Goal: Information Seeking & Learning: Check status

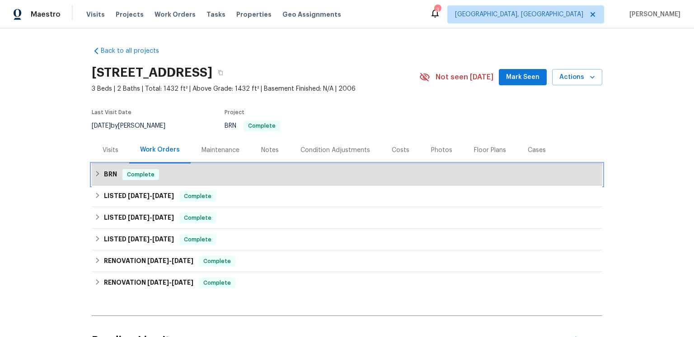
click at [195, 180] on div "BRN Complete" at bounding box center [346, 174] width 505 height 11
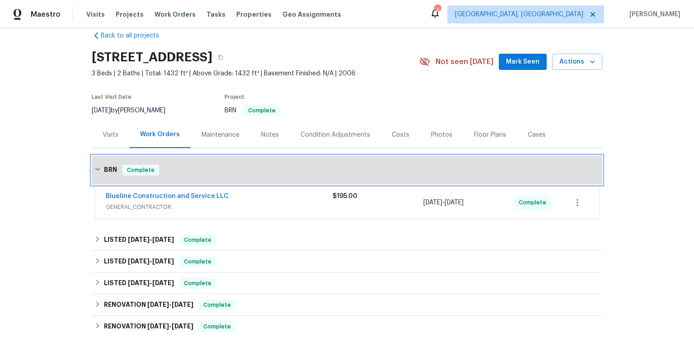
scroll to position [31, 0]
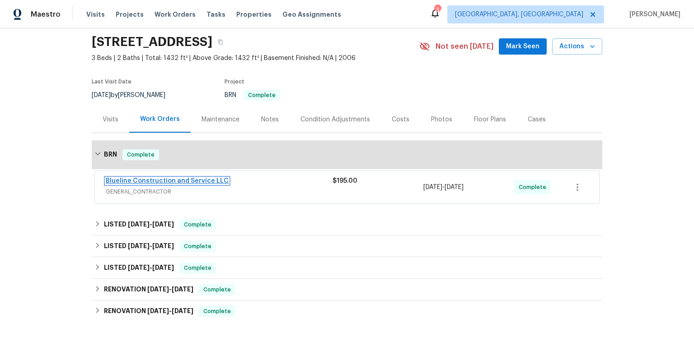
click at [196, 184] on link "Blueline Construction and Service LLC" at bounding box center [167, 181] width 123 height 6
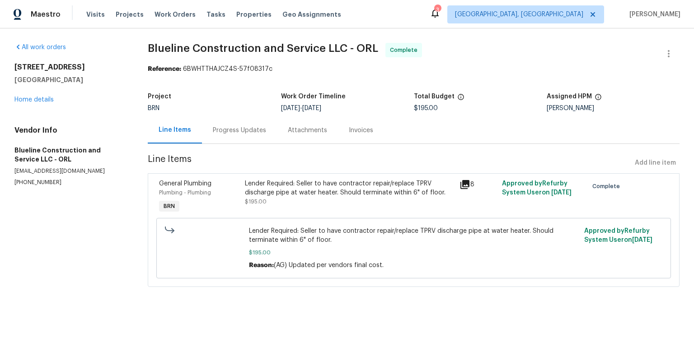
scroll to position [22, 0]
click at [468, 187] on icon at bounding box center [464, 184] width 9 height 9
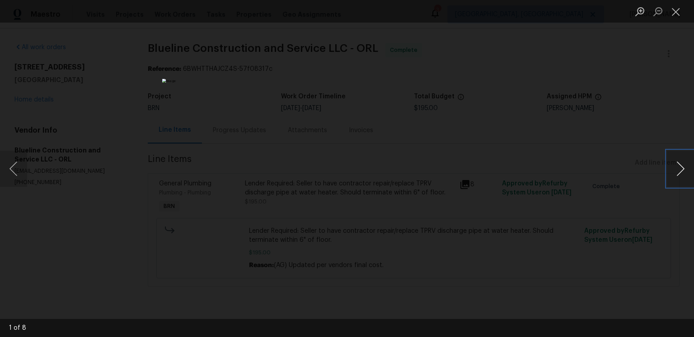
click at [678, 168] on button "Next image" at bounding box center [680, 169] width 27 height 36
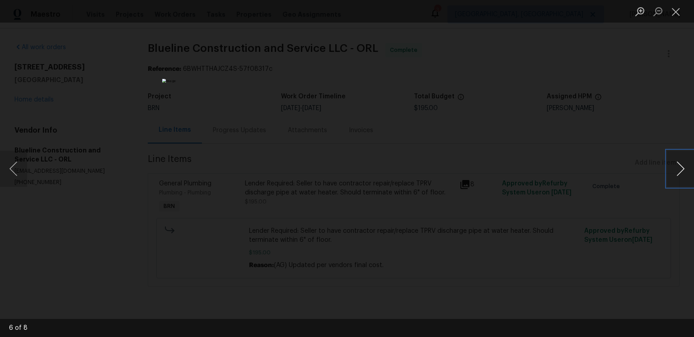
click at [678, 168] on button "Next image" at bounding box center [680, 169] width 27 height 36
click at [678, 169] on button "Next image" at bounding box center [680, 169] width 27 height 36
click at [684, 165] on button "Next image" at bounding box center [680, 169] width 27 height 36
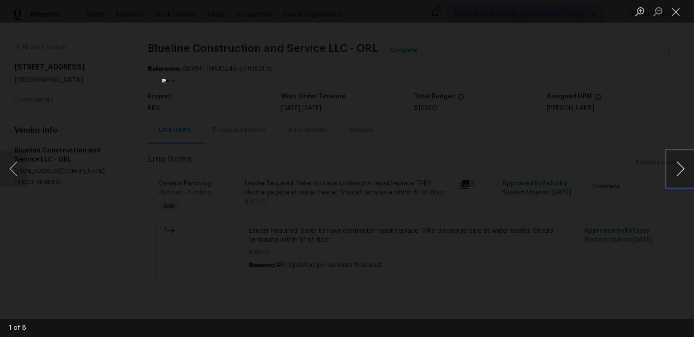
click at [684, 165] on button "Next image" at bounding box center [680, 169] width 27 height 36
click at [677, 174] on button "Next image" at bounding box center [680, 169] width 27 height 36
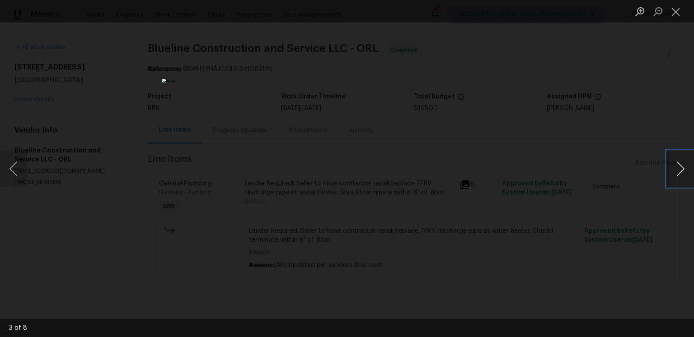
click at [677, 174] on button "Next image" at bounding box center [680, 169] width 27 height 36
click at [679, 12] on button "Close lightbox" at bounding box center [676, 12] width 18 height 16
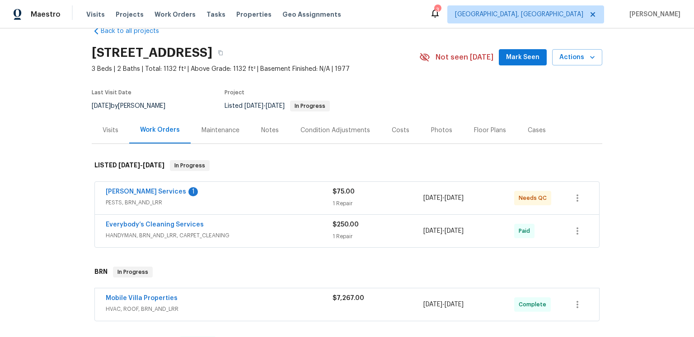
scroll to position [24, 0]
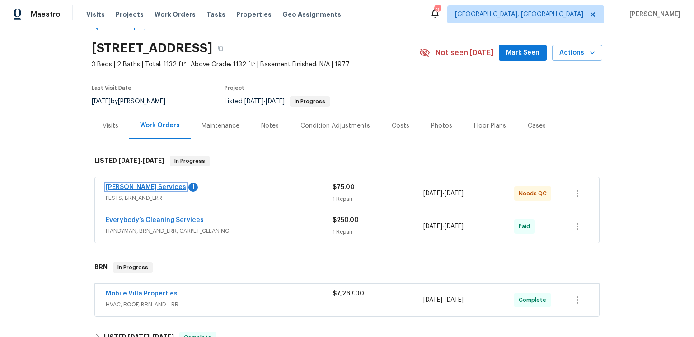
click at [153, 191] on link "[PERSON_NAME] Services" at bounding box center [146, 187] width 80 height 6
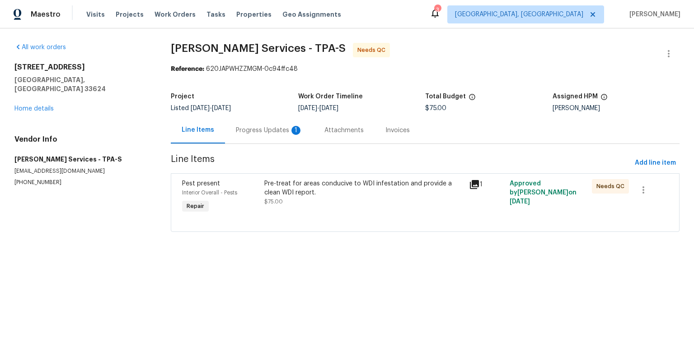
click at [283, 135] on div "Progress Updates 1" at bounding box center [269, 130] width 67 height 9
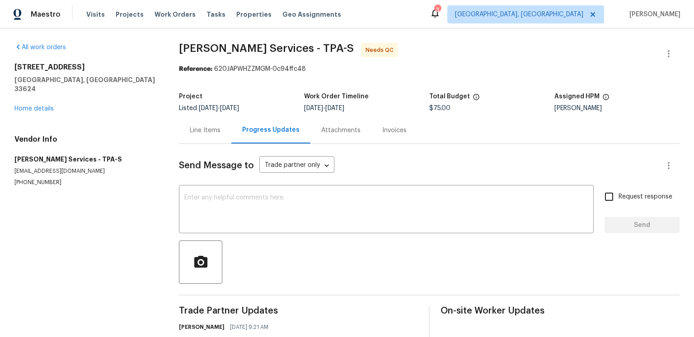
click at [231, 144] on div "Line Items" at bounding box center [205, 130] width 52 height 27
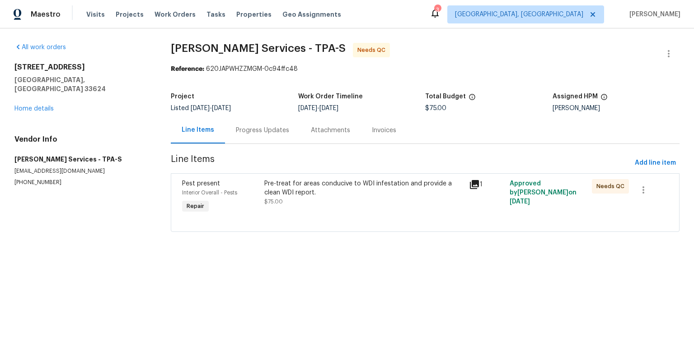
click at [470, 189] on icon at bounding box center [474, 184] width 9 height 9
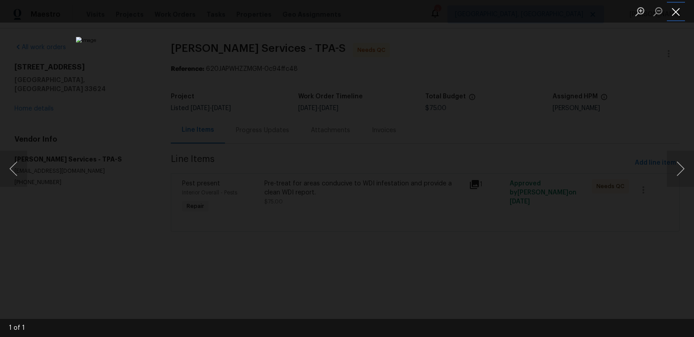
click at [673, 8] on button "Close lightbox" at bounding box center [676, 12] width 18 height 16
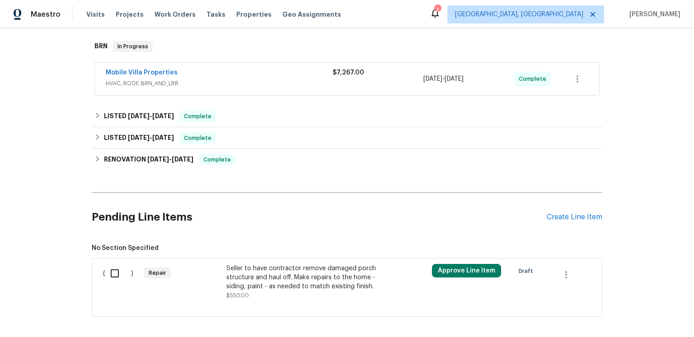
scroll to position [295, 0]
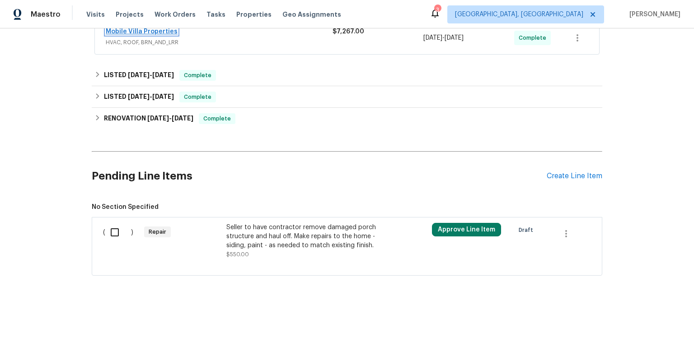
click at [166, 35] on link "Mobile Villa Properties" at bounding box center [142, 31] width 72 height 6
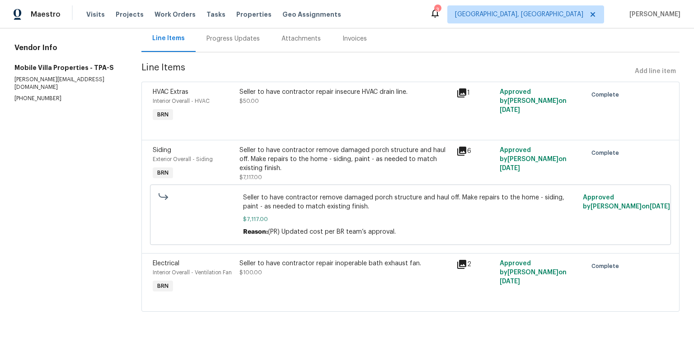
scroll to position [164, 0]
click at [463, 260] on icon at bounding box center [461, 264] width 9 height 9
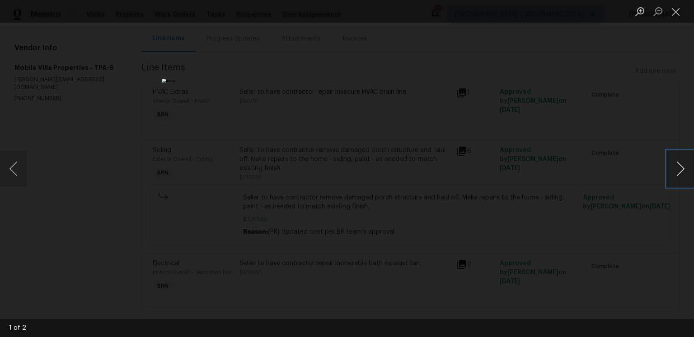
click at [684, 169] on button "Next image" at bounding box center [680, 169] width 27 height 36
click at [668, 18] on button "Close lightbox" at bounding box center [676, 12] width 18 height 16
click at [677, 12] on button "Close lightbox" at bounding box center [676, 12] width 18 height 16
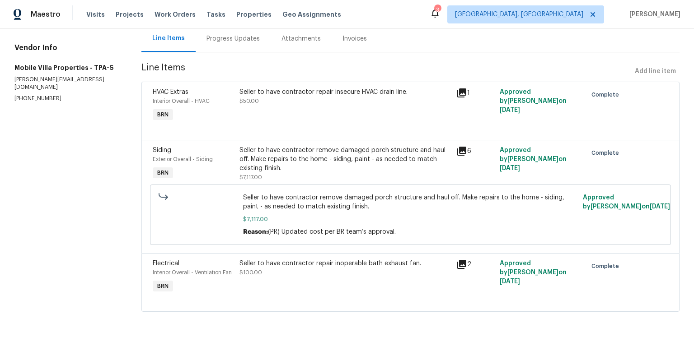
scroll to position [136, 0]
click at [464, 89] on icon at bounding box center [461, 93] width 9 height 9
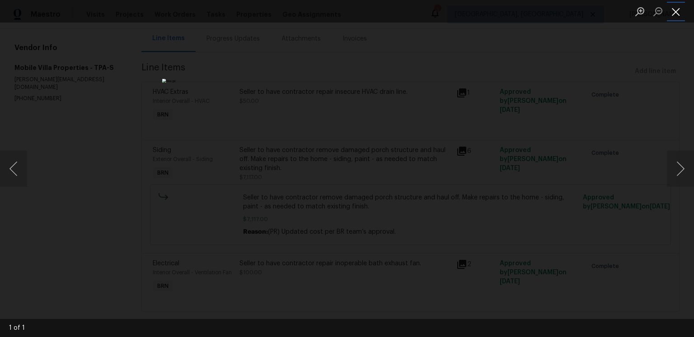
click at [674, 12] on button "Close lightbox" at bounding box center [676, 12] width 18 height 16
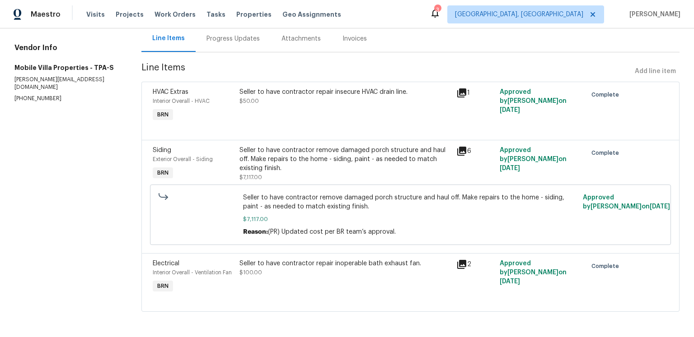
click at [457, 147] on icon at bounding box center [461, 151] width 9 height 9
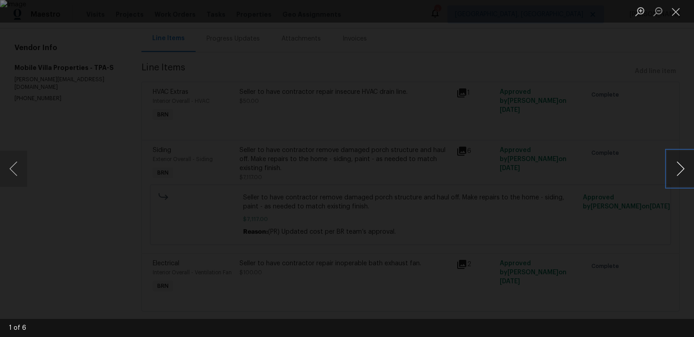
click at [671, 168] on button "Next image" at bounding box center [680, 169] width 27 height 36
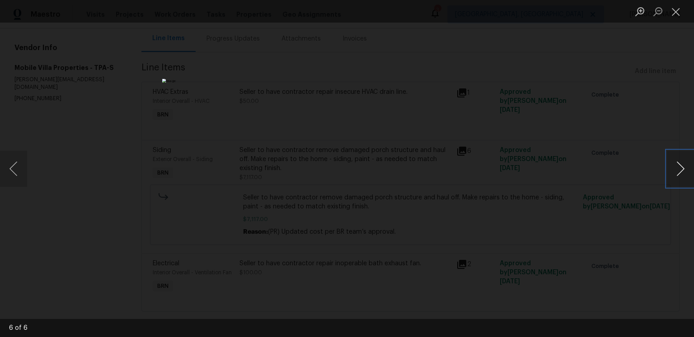
click at [671, 168] on button "Next image" at bounding box center [680, 169] width 27 height 36
click at [669, 17] on button "Close lightbox" at bounding box center [676, 12] width 18 height 16
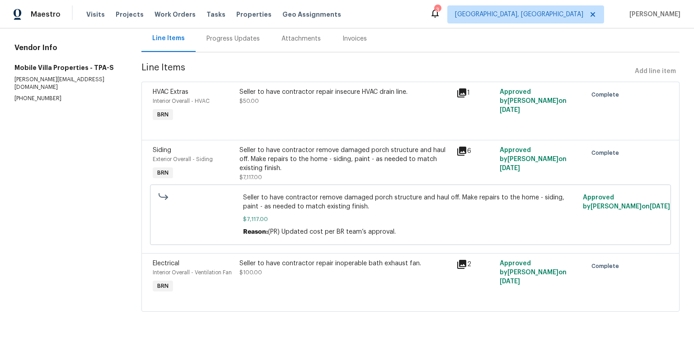
scroll to position [0, 0]
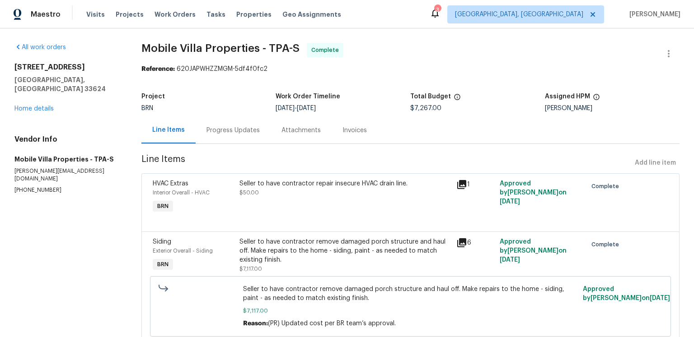
click at [238, 135] on div "Progress Updates" at bounding box center [232, 130] width 53 height 9
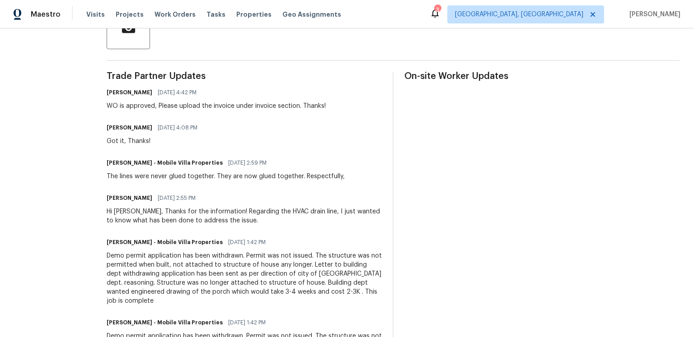
scroll to position [436, 0]
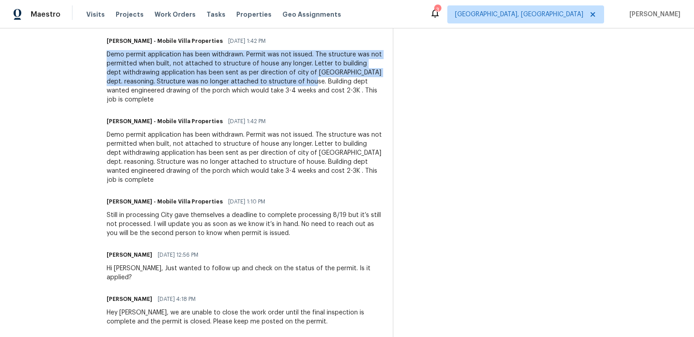
drag, startPoint x: 99, startPoint y: 121, endPoint x: 296, endPoint y: 148, distance: 199.2
click at [296, 104] on div "Demo permit application has been withdrawn. Permit was not issued. The structur…" at bounding box center [244, 77] width 275 height 54
copy div "Demo permit application has been withdrawn. Permit was not issued. The structur…"
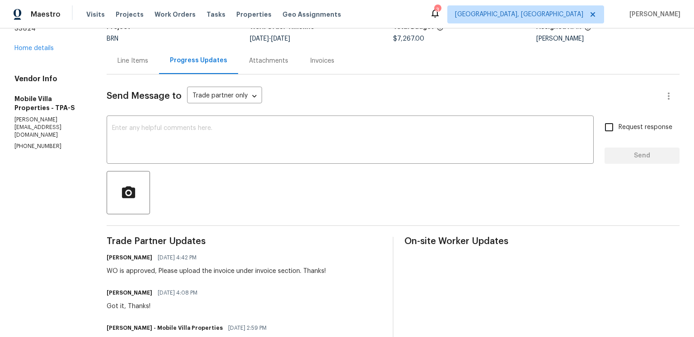
scroll to position [0, 0]
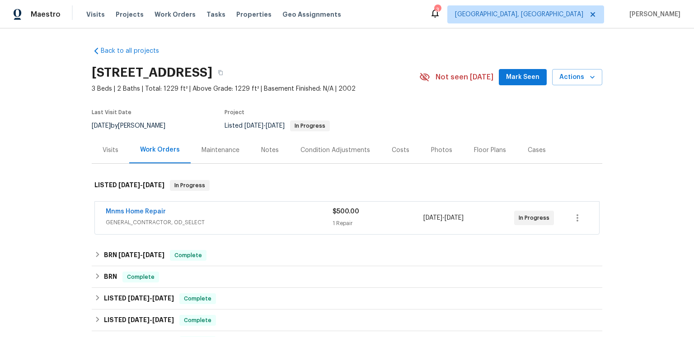
scroll to position [20, 0]
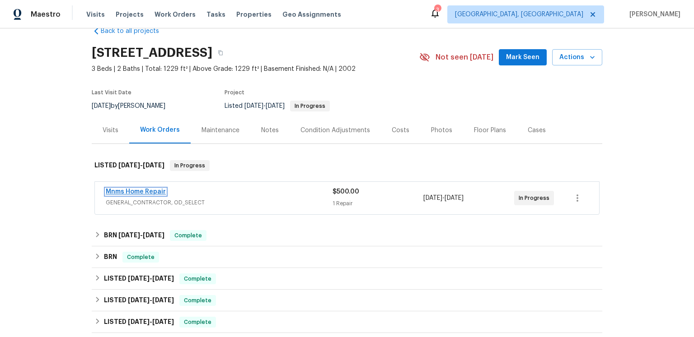
click at [166, 195] on link "Mnms Home Repair" at bounding box center [136, 192] width 60 height 6
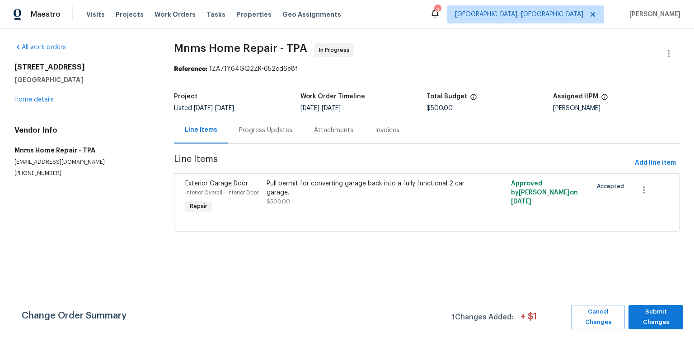
click at [289, 144] on div "Progress Updates" at bounding box center [265, 130] width 75 height 27
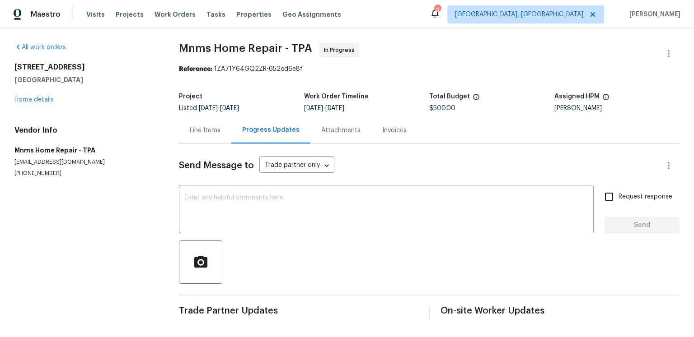
scroll to position [56, 0]
